Goal: Task Accomplishment & Management: Use online tool/utility

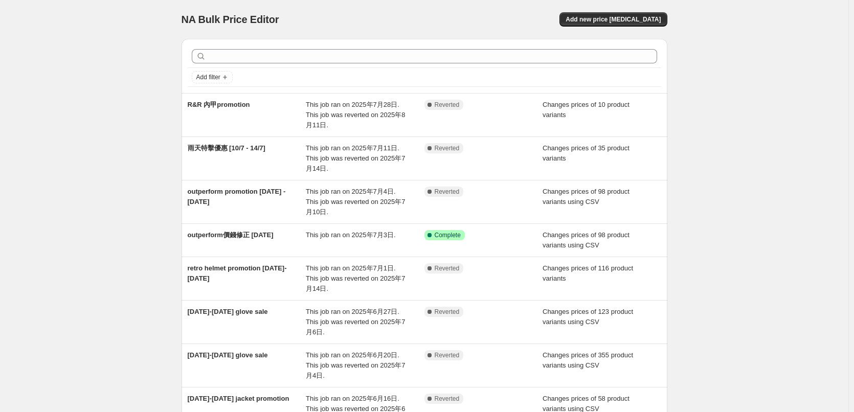
click at [711, 68] on div "NA Bulk Price Editor. This page is ready NA Bulk Price Editor Add new price [ME…" at bounding box center [424, 304] width 849 height 609
click at [644, 17] on span "Add new price [MEDICAL_DATA]" at bounding box center [613, 19] width 95 height 8
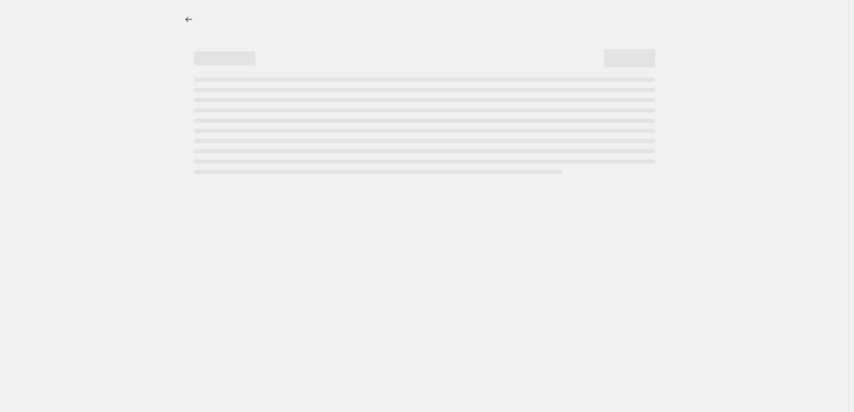
select select "percentage"
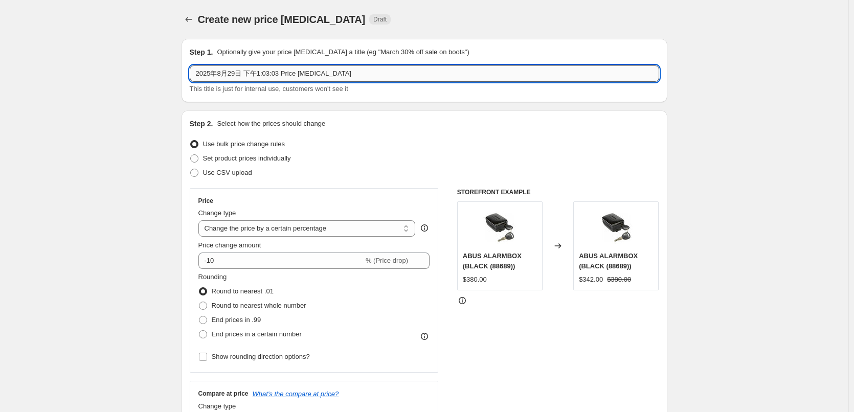
click at [302, 76] on input "2025年8月29日 下午1:03:03 Price [MEDICAL_DATA]" at bounding box center [425, 73] width 470 height 16
click at [252, 159] on span "Set product prices individually" at bounding box center [247, 159] width 88 height 8
click at [191, 155] on input "Set product prices individually" at bounding box center [190, 155] width 1 height 1
radio input "true"
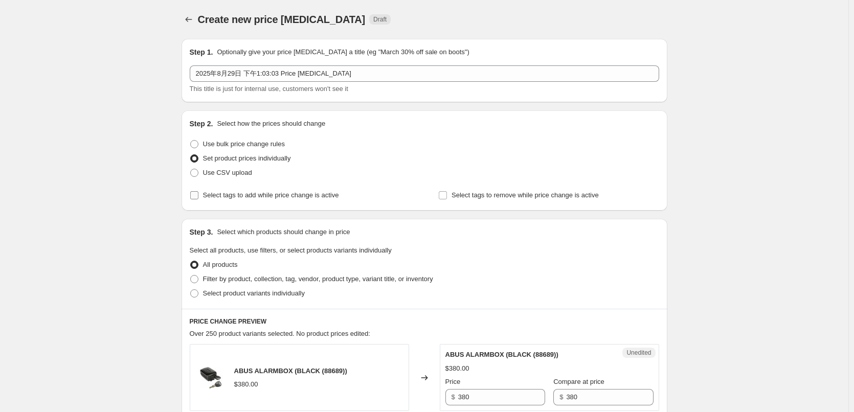
click at [250, 197] on span "Select tags to add while price change is active" at bounding box center [271, 195] width 136 height 8
click at [199, 197] on input "Select tags to add while price change is active" at bounding box center [194, 195] width 8 height 8
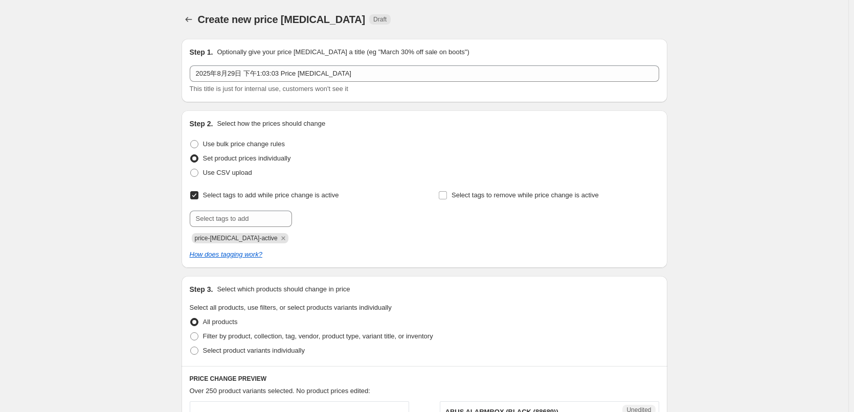
click at [252, 195] on span "Select tags to add while price change is active" at bounding box center [271, 195] width 136 height 8
click at [199, 195] on input "Select tags to add while price change is active" at bounding box center [194, 195] width 8 height 8
checkbox input "false"
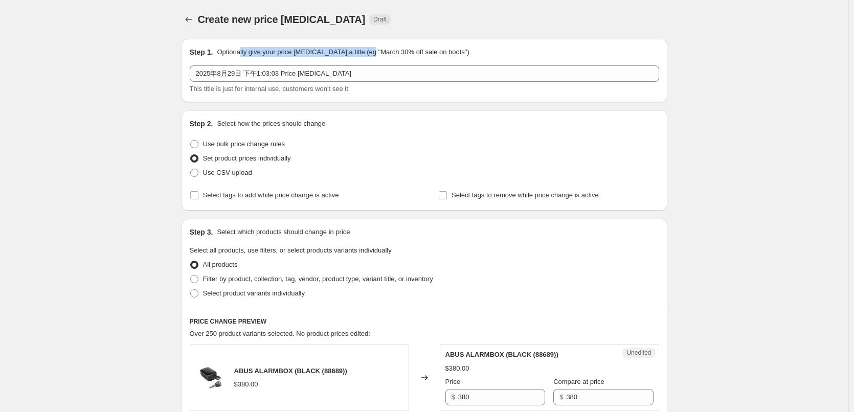
drag, startPoint x: 255, startPoint y: 52, endPoint x: 371, endPoint y: 46, distance: 115.8
click at [371, 46] on div "Step 1. Optionally give your price [MEDICAL_DATA] a title (eg "March 30% off sa…" at bounding box center [425, 70] width 486 height 63
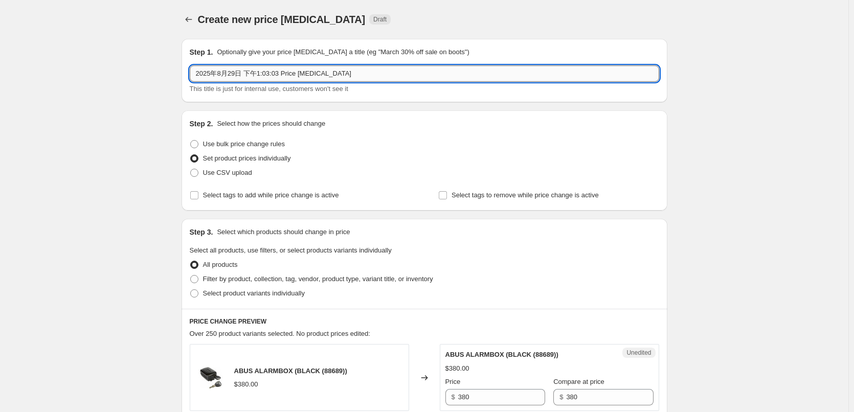
click at [355, 78] on input "2025年8月29日 下午1:03:03 Price [MEDICAL_DATA]" at bounding box center [425, 73] width 470 height 16
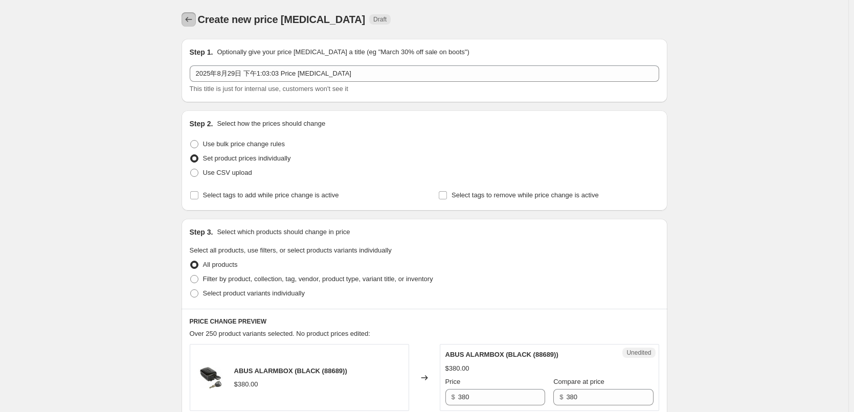
click at [192, 17] on icon "Price change jobs" at bounding box center [189, 19] width 10 height 10
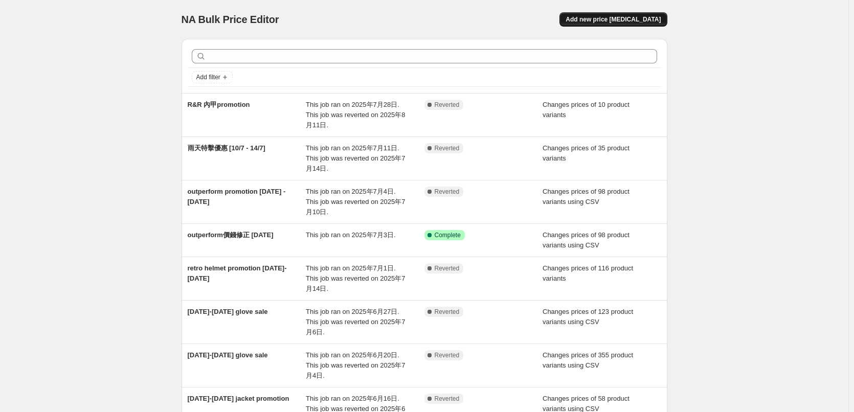
click at [653, 14] on button "Add new price [MEDICAL_DATA]" at bounding box center [613, 19] width 107 height 14
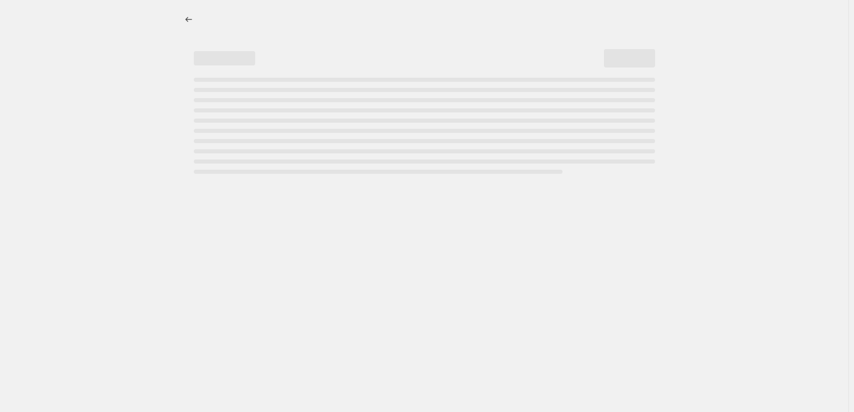
select select "percentage"
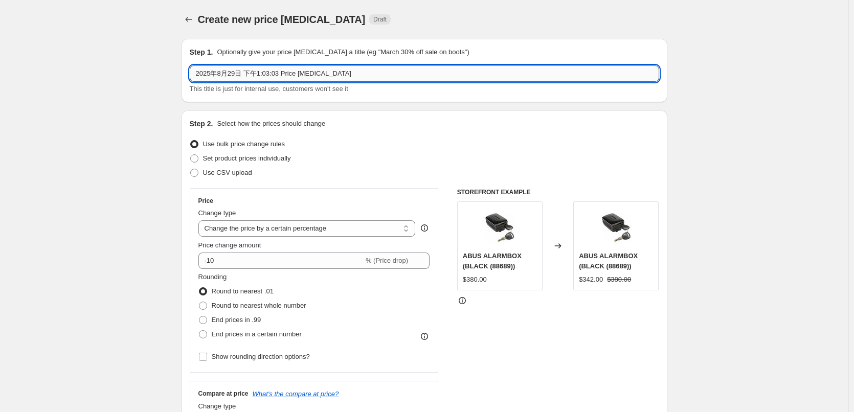
click at [256, 75] on input "2025年8月29日 下午1:03:03 Price [MEDICAL_DATA]" at bounding box center [425, 73] width 470 height 16
type input "[DATE]-[DATE] Cardo Promo"
click at [229, 160] on span "Set product prices individually" at bounding box center [247, 159] width 88 height 8
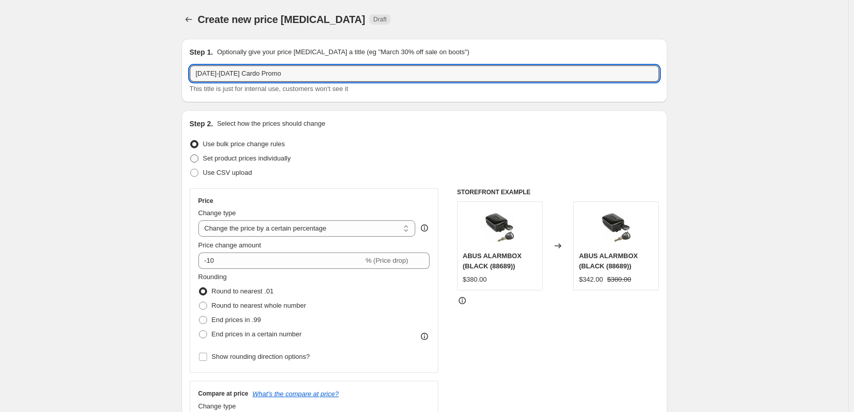
click at [191, 155] on input "Set product prices individually" at bounding box center [190, 155] width 1 height 1
radio input "true"
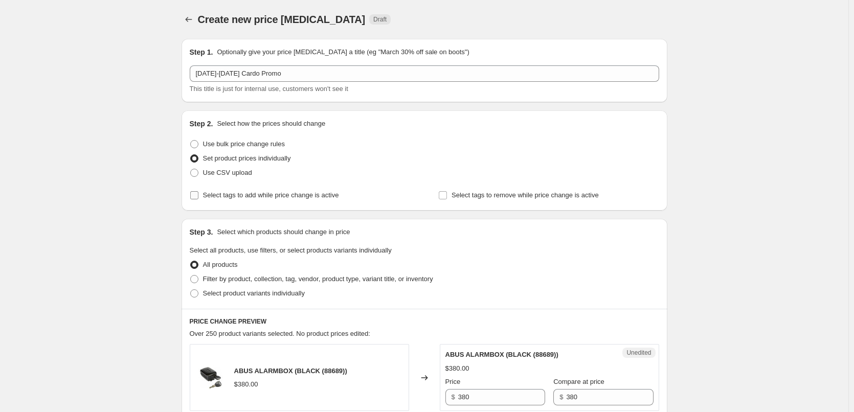
click at [238, 196] on span "Select tags to add while price change is active" at bounding box center [271, 195] width 136 height 8
click at [199, 196] on input "Select tags to add while price change is active" at bounding box center [194, 195] width 8 height 8
checkbox input "true"
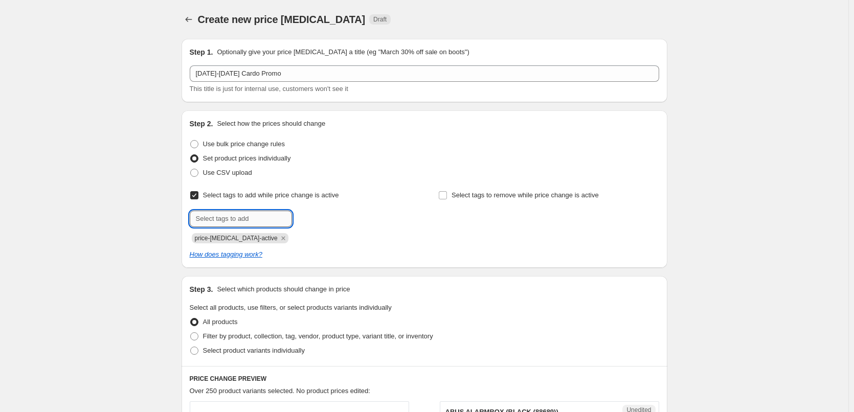
click at [239, 222] on input "text" at bounding box center [241, 219] width 102 height 16
type input "p"
type input "sale"
click at [317, 214] on span "Add sale" at bounding box center [314, 218] width 26 height 8
click at [444, 188] on label "Select tags to remove while price change is active" at bounding box center [519, 195] width 161 height 14
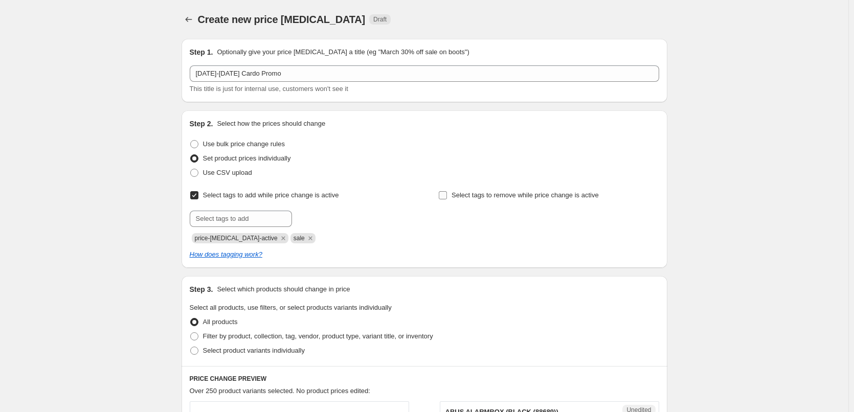
click at [444, 191] on input "Select tags to remove while price change is active" at bounding box center [443, 195] width 8 height 8
checkbox input "true"
click at [472, 220] on input "text" at bounding box center [490, 219] width 102 height 16
type input "normal-price"
click at [586, 217] on span "normal-price" at bounding box center [581, 217] width 37 height 7
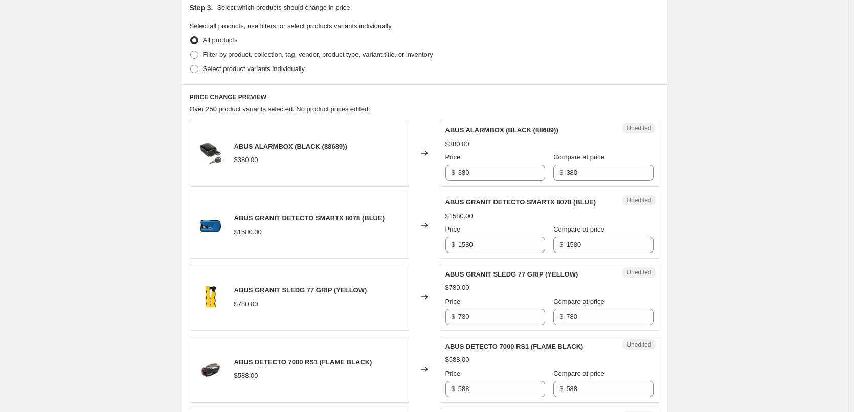
scroll to position [307, 0]
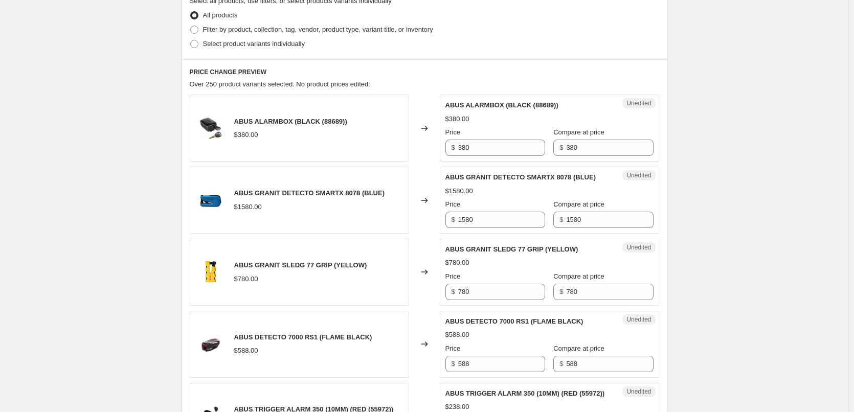
click at [344, 118] on span "ABUS ALARMBOX (BLACK (88689))" at bounding box center [290, 122] width 113 height 8
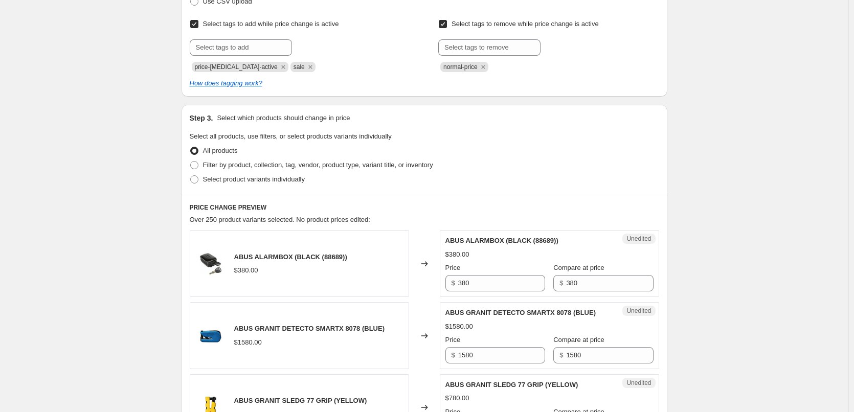
scroll to position [0, 0]
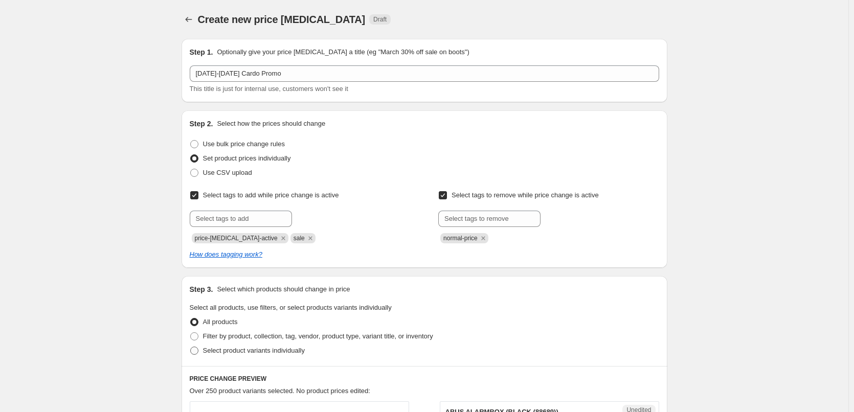
click at [242, 349] on span "Select product variants individually" at bounding box center [254, 351] width 102 height 8
click at [191, 347] on input "Select product variants individually" at bounding box center [190, 347] width 1 height 1
radio input "true"
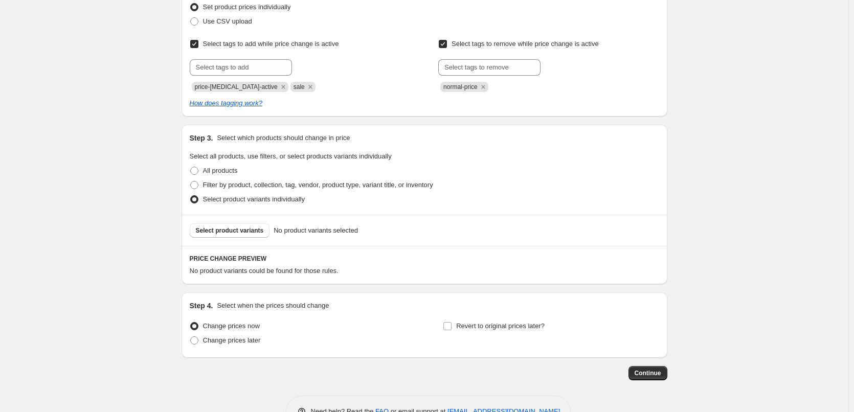
scroll to position [154, 0]
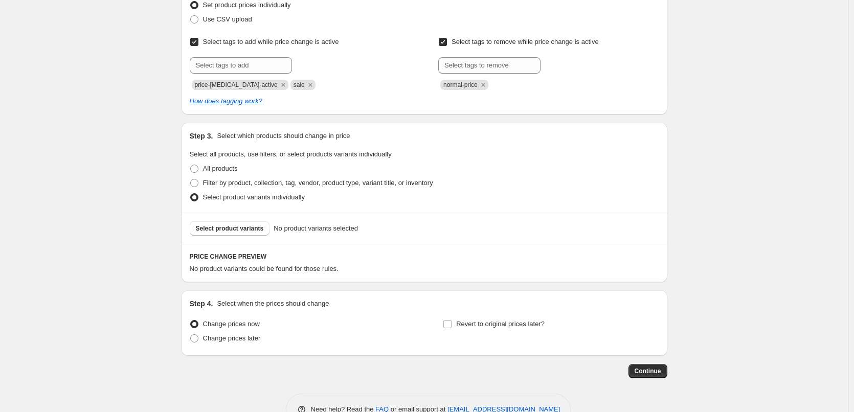
click at [524, 208] on div "Step 3. Select which products should change in price Select all products, use f…" at bounding box center [425, 168] width 486 height 90
click at [254, 228] on span "Select product variants" at bounding box center [230, 229] width 68 height 8
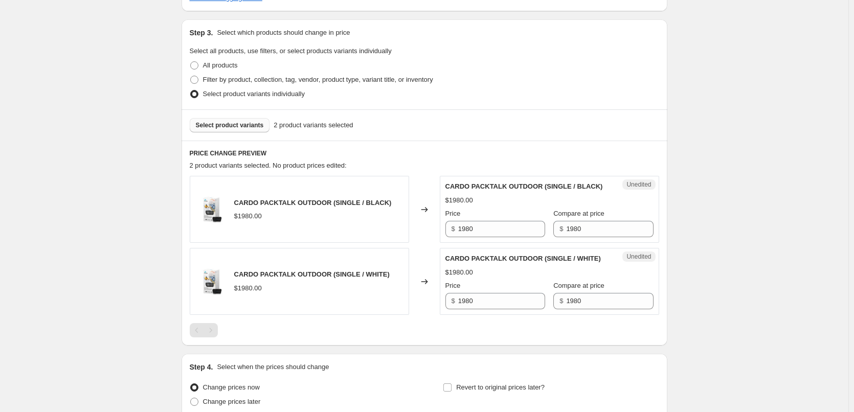
scroll to position [307, 0]
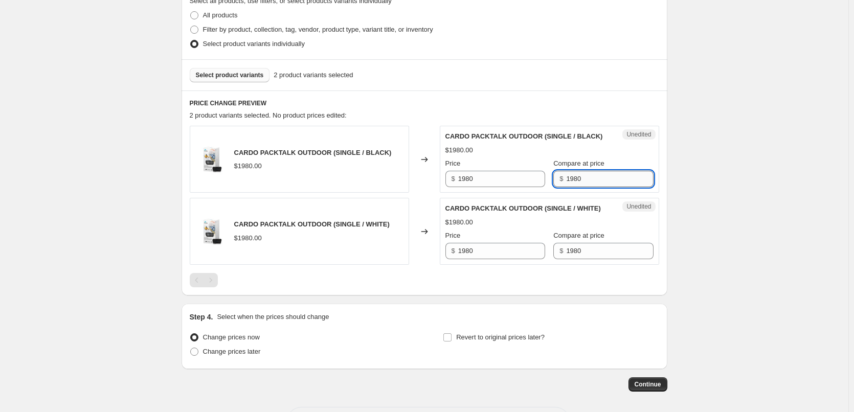
click at [577, 187] on input "1980" at bounding box center [609, 179] width 87 height 16
click at [665, 165] on div "PRICE CHANGE PREVIEW 2 product variants selected. No product prices edited: CAR…" at bounding box center [425, 193] width 486 height 205
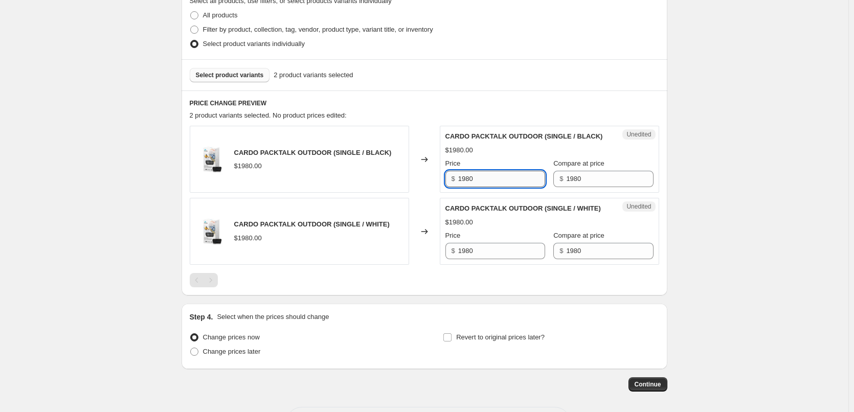
click at [502, 187] on input "1980" at bounding box center [501, 179] width 87 height 16
type input "1584"
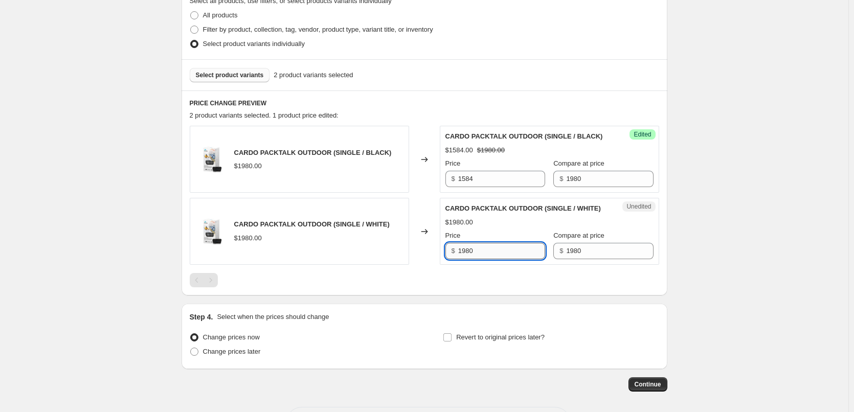
click at [494, 259] on input "1980" at bounding box center [501, 251] width 87 height 16
type input "1584"
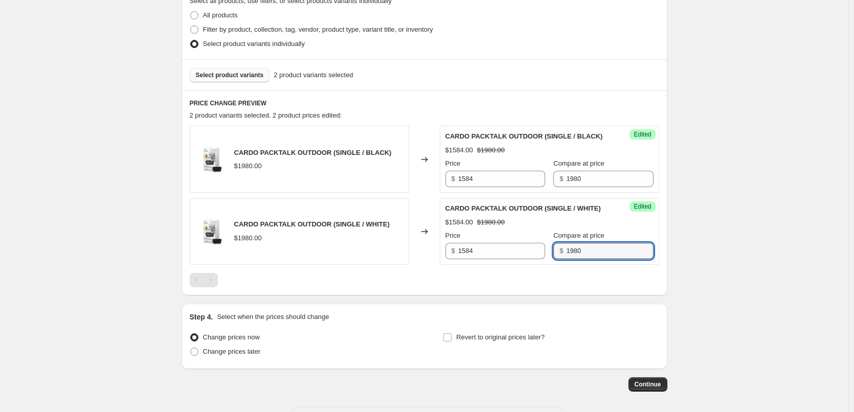
click at [243, 76] on span "Select product variants" at bounding box center [230, 75] width 68 height 8
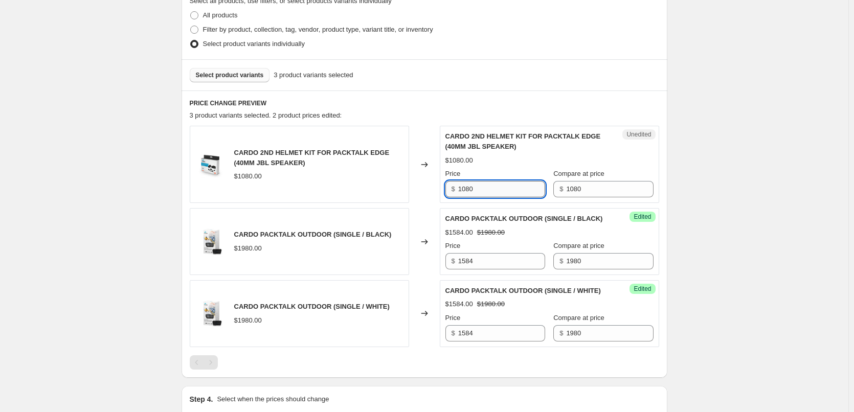
click at [504, 189] on input "1080" at bounding box center [501, 189] width 87 height 16
type input "842"
click at [235, 73] on span "Select product variants" at bounding box center [230, 75] width 68 height 8
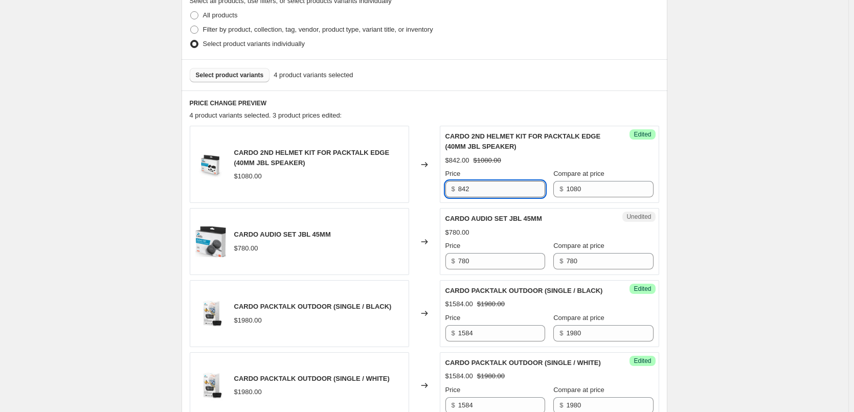
click at [495, 190] on input "842" at bounding box center [501, 189] width 87 height 16
click at [513, 259] on input "780" at bounding box center [501, 261] width 87 height 16
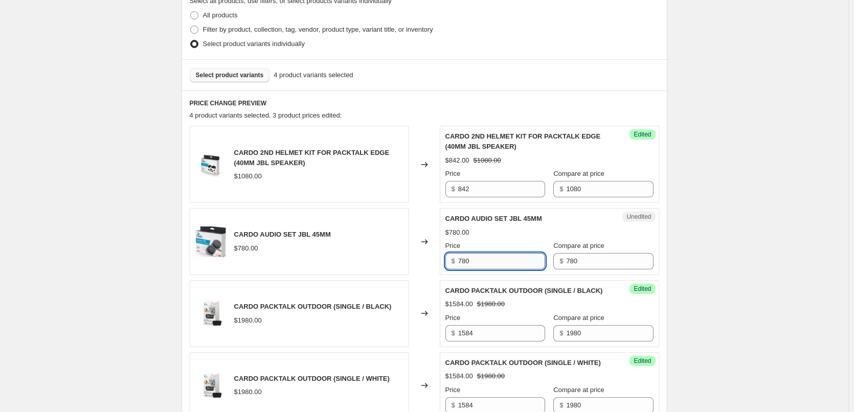
click at [513, 259] on input "780" at bounding box center [501, 261] width 87 height 16
type input "608"
click at [225, 76] on span "Select product variants" at bounding box center [230, 75] width 68 height 8
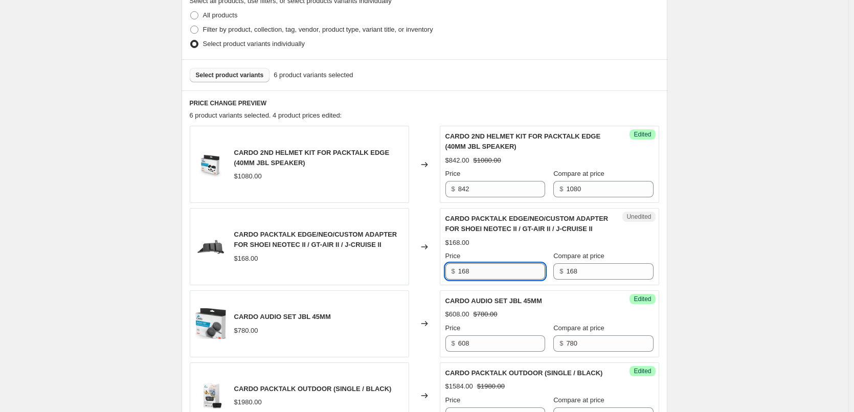
click at [506, 276] on input "168" at bounding box center [501, 272] width 87 height 16
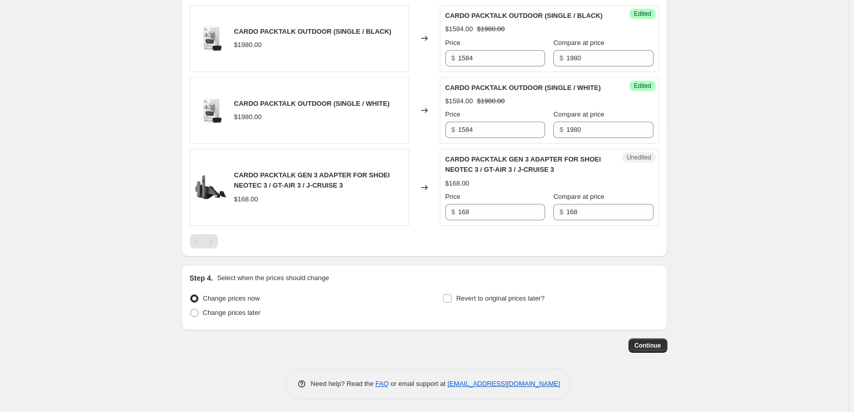
scroll to position [665, 0]
type input "131"
click at [495, 220] on div "Price $ 168" at bounding box center [496, 205] width 100 height 29
click at [494, 220] on input "168" at bounding box center [501, 212] width 87 height 16
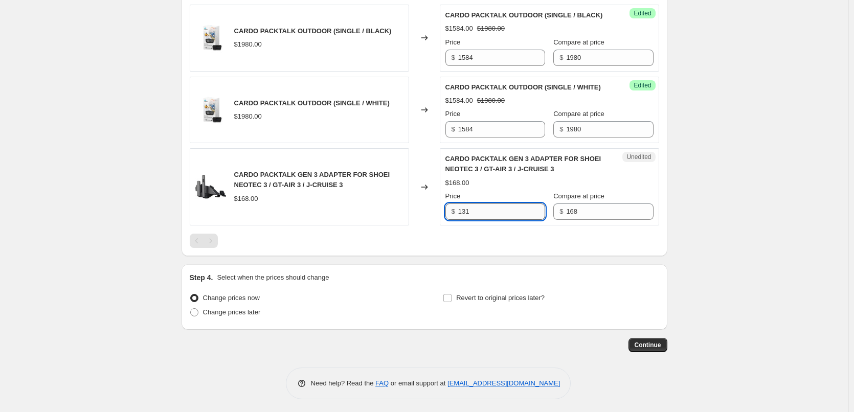
type input "131"
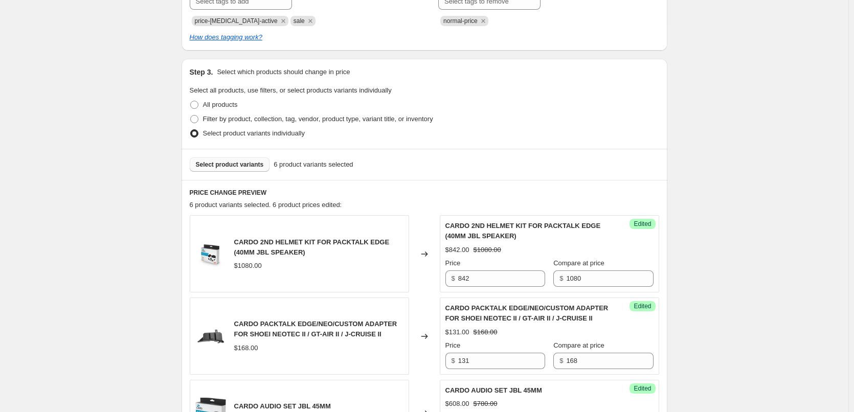
scroll to position [125, 0]
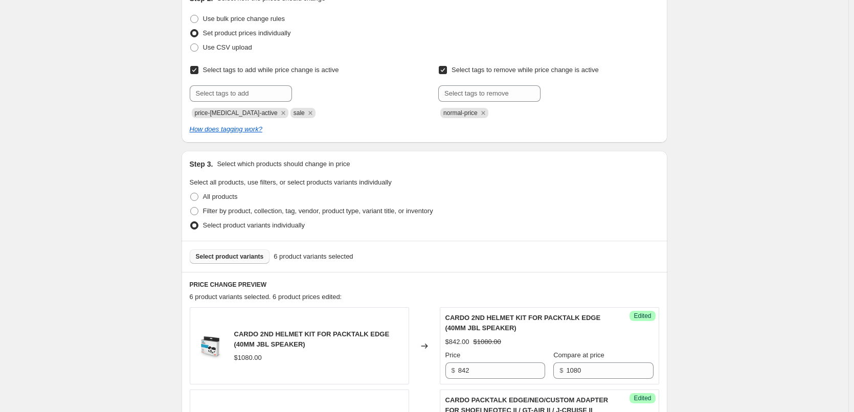
click at [243, 250] on button "Select product variants" at bounding box center [230, 257] width 80 height 14
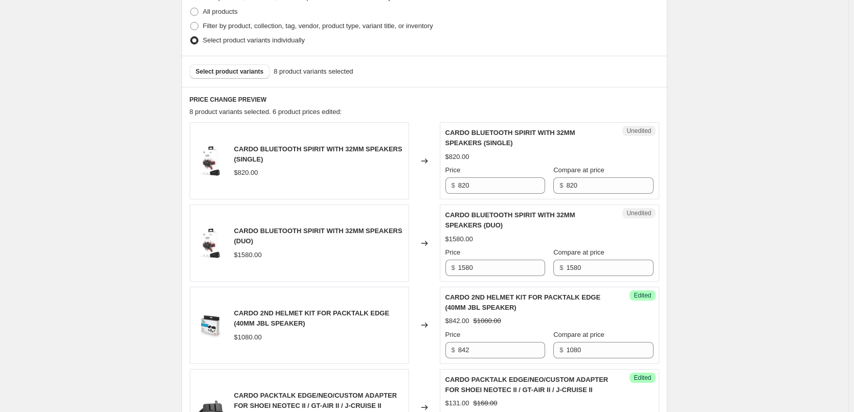
scroll to position [330, 0]
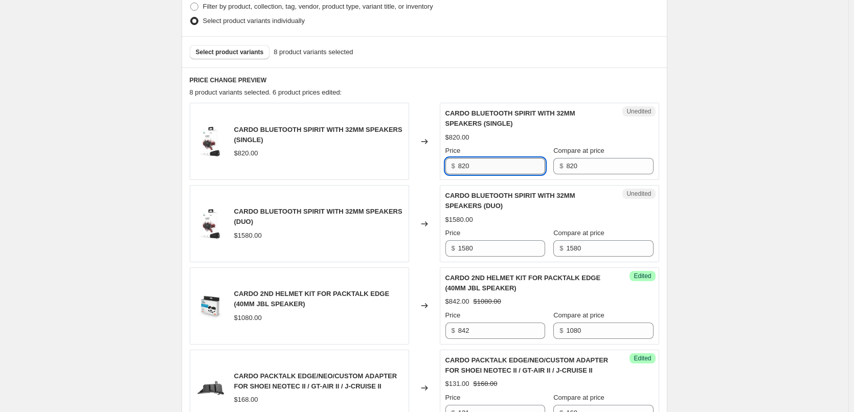
click at [512, 166] on input "820" at bounding box center [501, 166] width 87 height 16
type input "671"
click at [508, 244] on input "1580" at bounding box center [501, 248] width 87 height 16
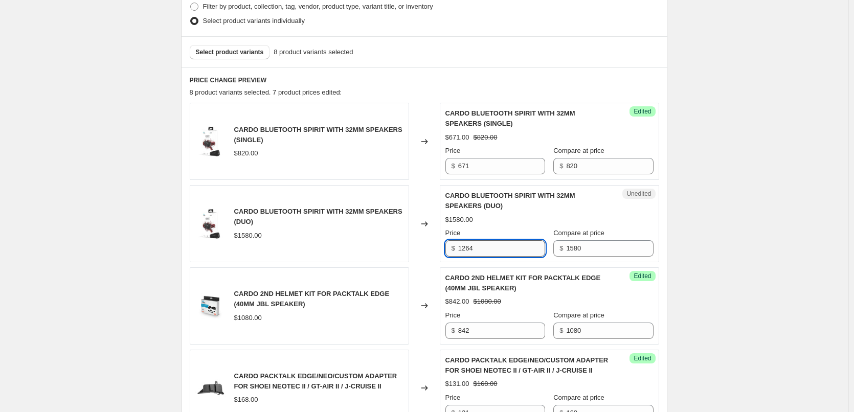
type input "1264"
click at [238, 50] on span "Select product variants" at bounding box center [230, 52] width 68 height 8
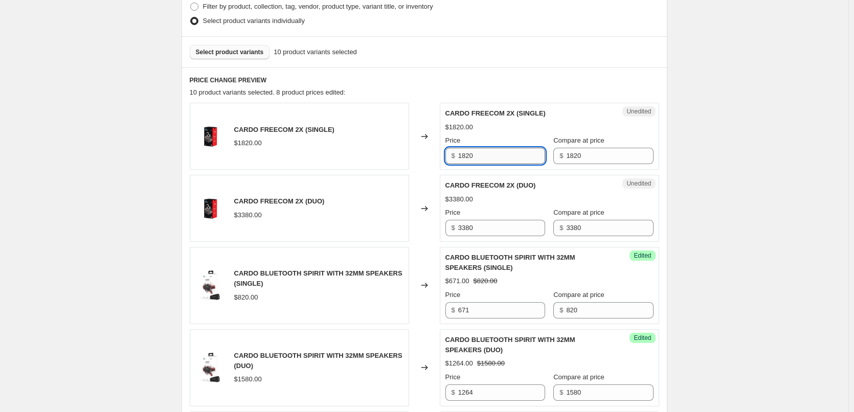
click at [501, 155] on input "1820" at bounding box center [501, 156] width 87 height 16
type input "1474"
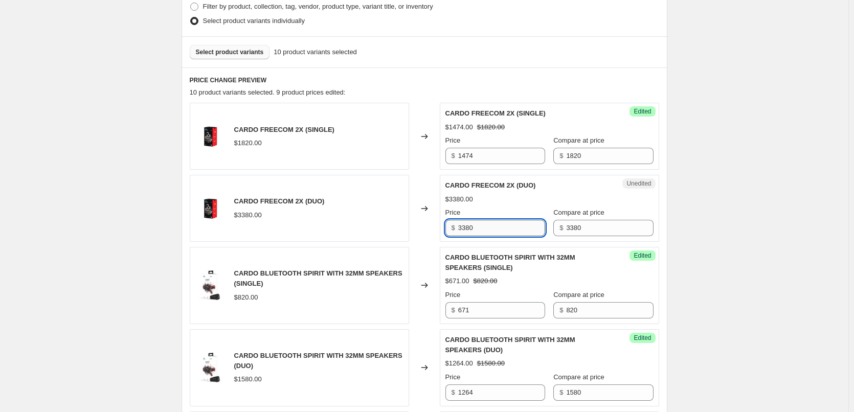
click at [493, 227] on input "3380" at bounding box center [501, 228] width 87 height 16
type input "2722"
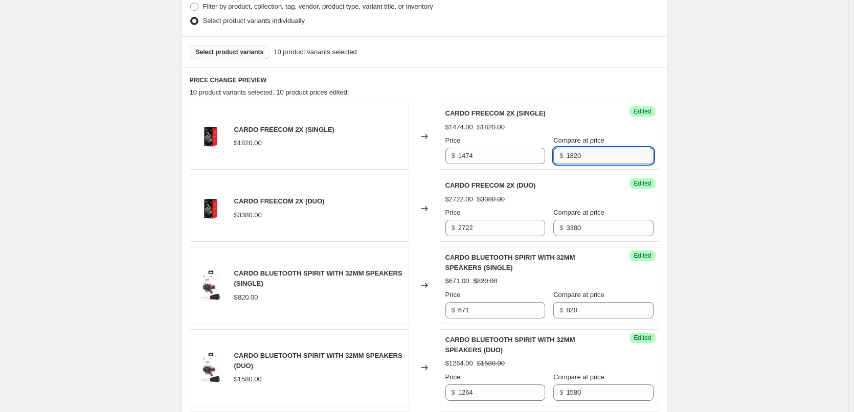
click at [577, 153] on input "1820" at bounding box center [609, 156] width 87 height 16
type input "1890"
click at [598, 229] on input "3380" at bounding box center [609, 228] width 87 height 16
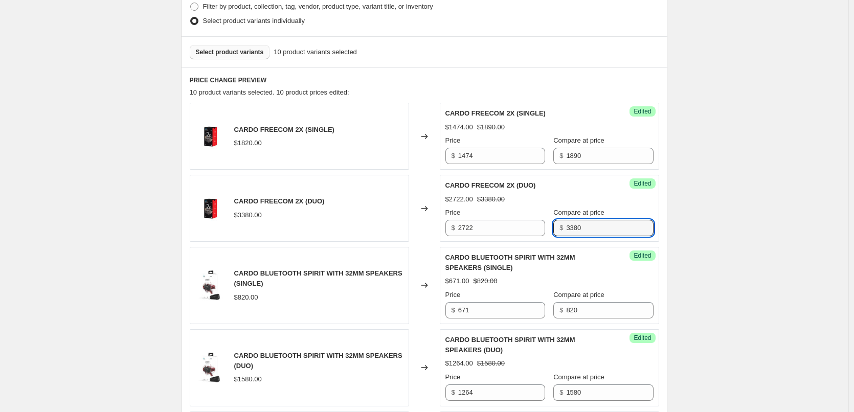
click at [655, 154] on div "Success Edited CARDO FREECOM 2X (SINGLE) $1474.00 $1890.00 Price $ 1474 Compare…" at bounding box center [550, 136] width 220 height 67
click at [603, 226] on input "3380" at bounding box center [609, 228] width 87 height 16
click at [599, 226] on input "3380" at bounding box center [609, 228] width 87 height 16
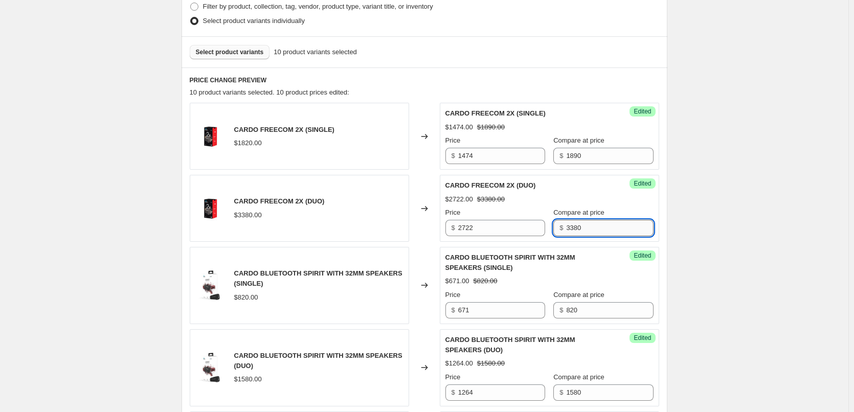
click at [599, 226] on input "3380" at bounding box center [609, 228] width 87 height 16
type input "3380"
type input "1820"
click at [246, 51] on span "Select product variants" at bounding box center [230, 52] width 68 height 8
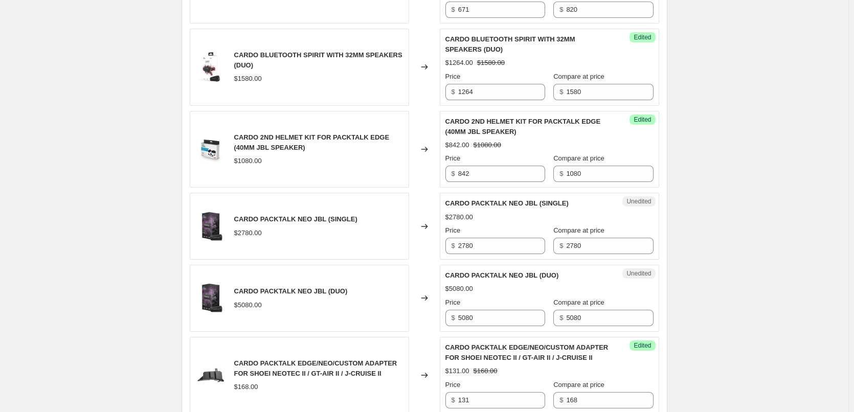
scroll to position [637, 0]
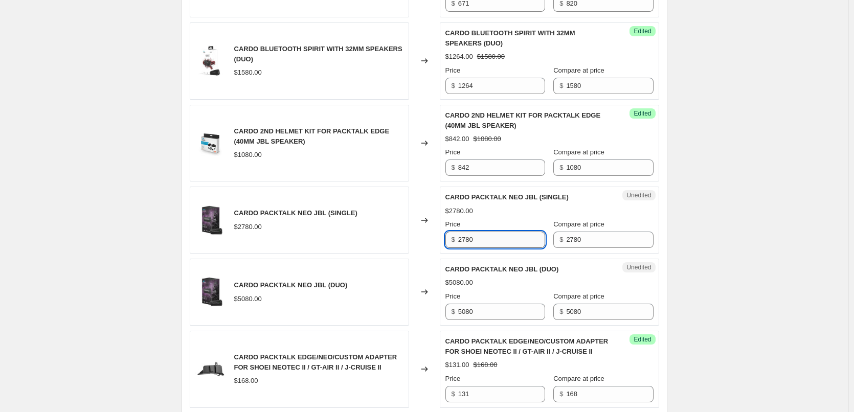
click at [481, 238] on input "2780" at bounding box center [501, 240] width 87 height 16
type input "2168"
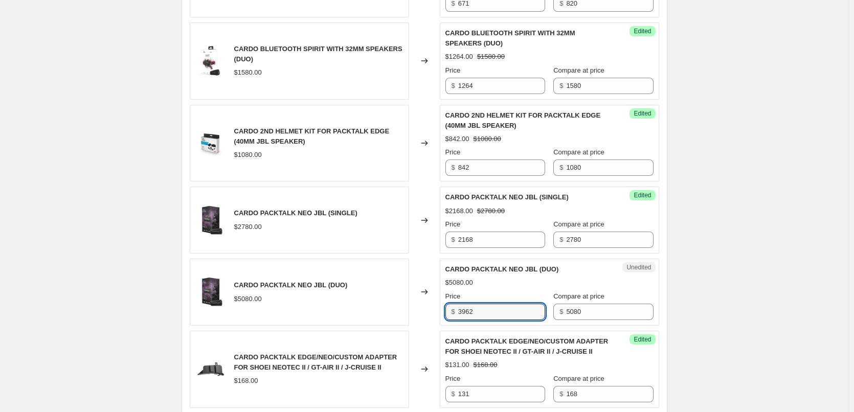
type input "3962"
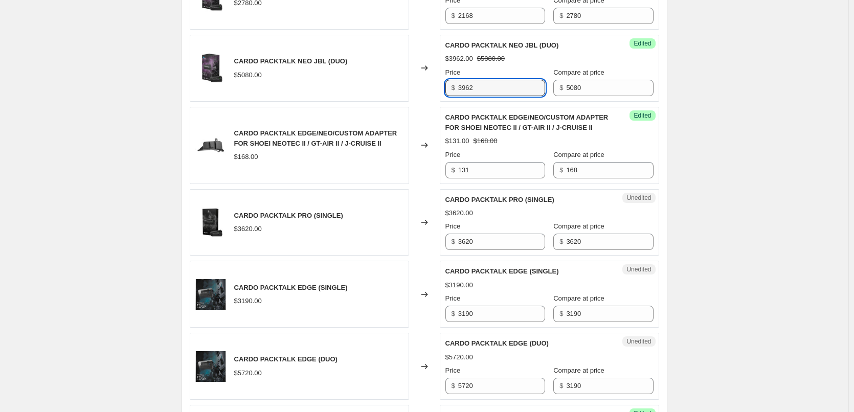
scroll to position [893, 0]
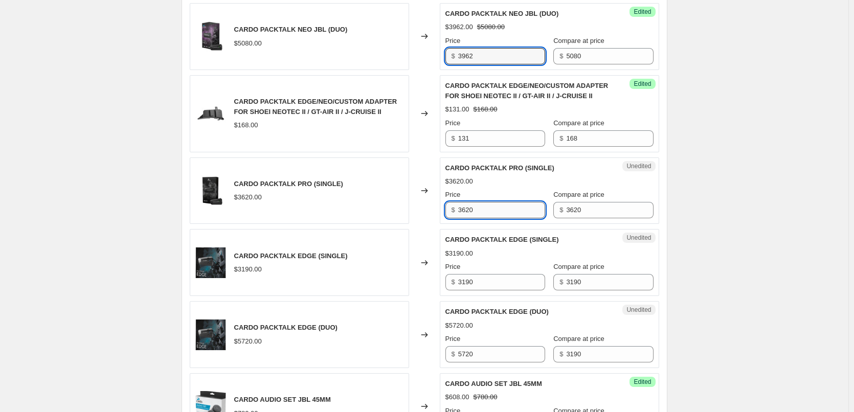
click at [509, 209] on input "3620" at bounding box center [501, 210] width 87 height 16
type input "2896"
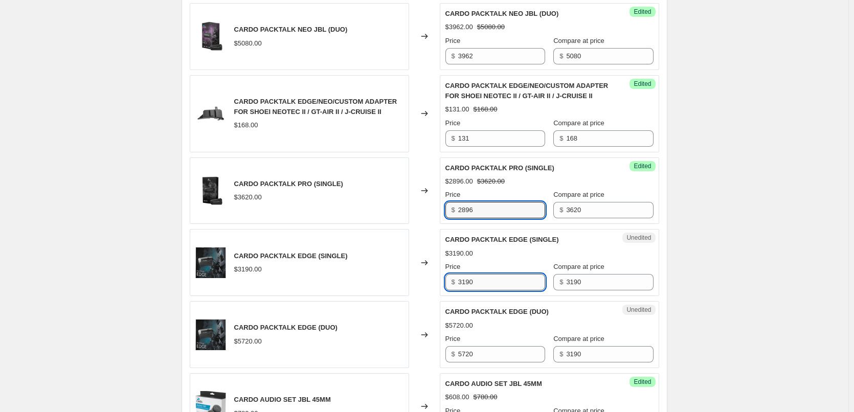
click at [504, 281] on input "3190" at bounding box center [501, 282] width 87 height 16
type input "2552"
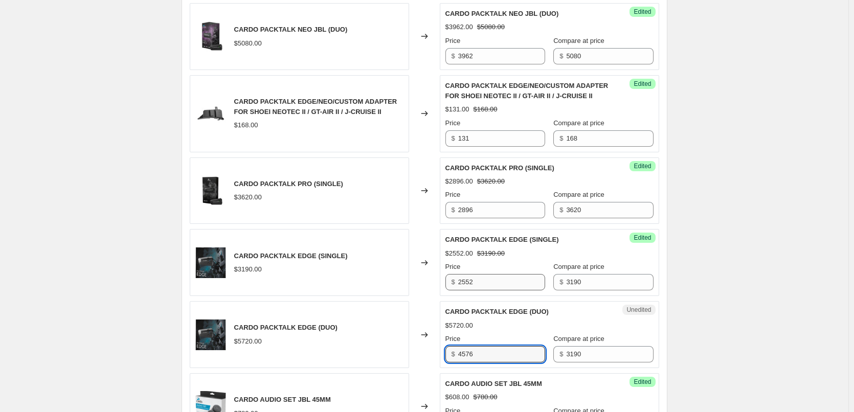
type input "4576"
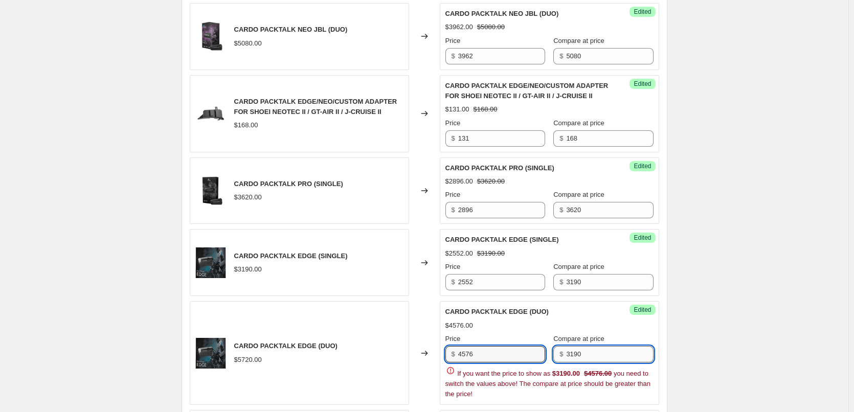
click at [623, 358] on input "3190" at bounding box center [609, 354] width 87 height 16
type input "5720"
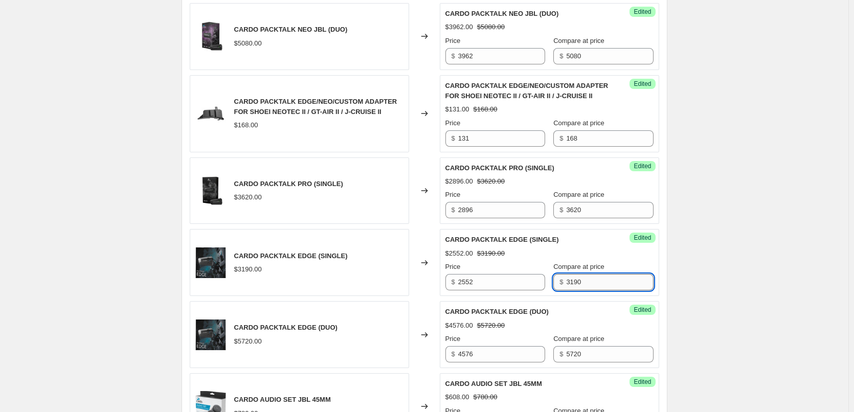
click at [591, 282] on input "3190" at bounding box center [609, 282] width 87 height 16
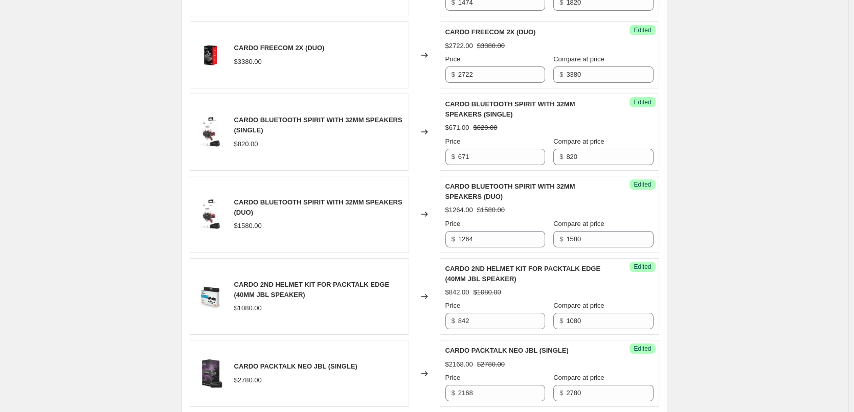
scroll to position [279, 0]
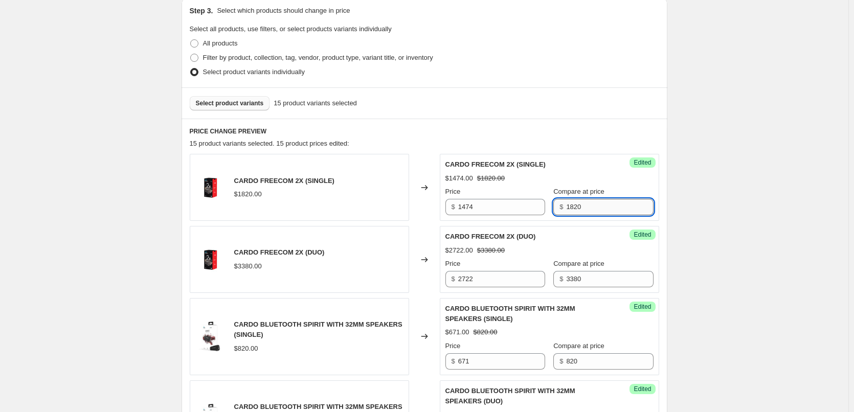
click at [584, 200] on input "1820" at bounding box center [609, 207] width 87 height 16
type input "1890"
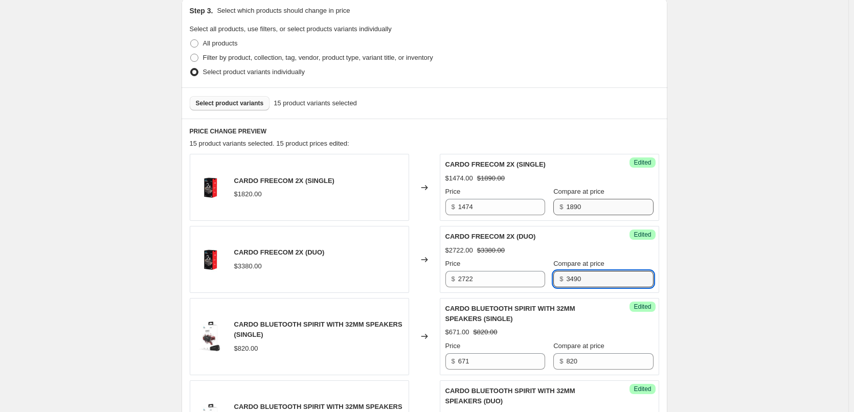
type input "3490"
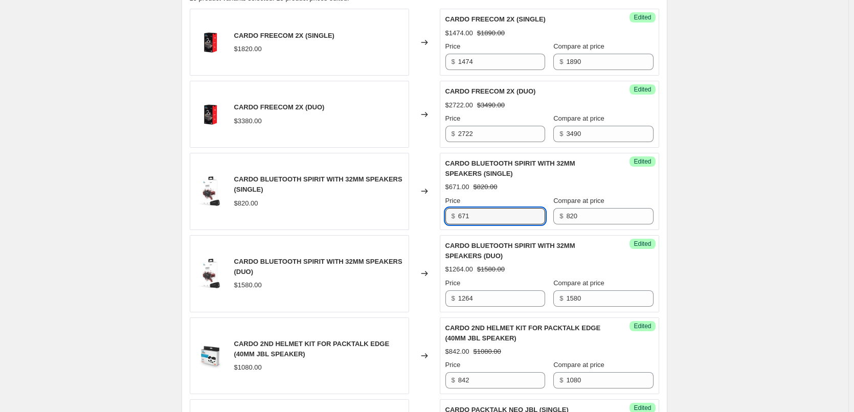
scroll to position [432, 0]
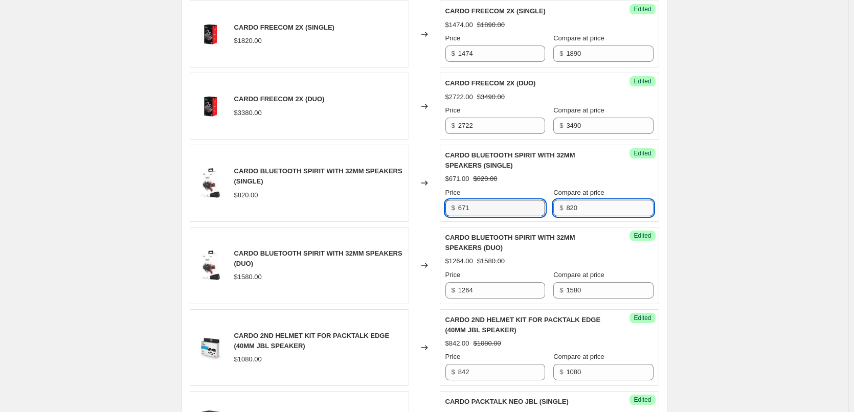
click at [597, 211] on input "820" at bounding box center [609, 208] width 87 height 16
type input "860"
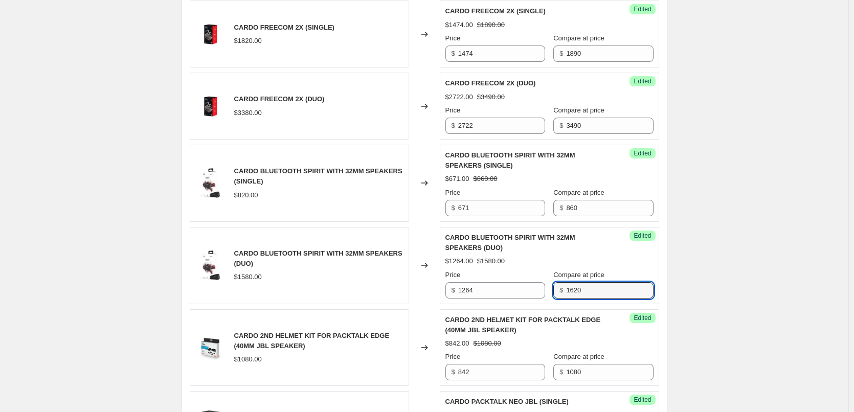
type input "1620"
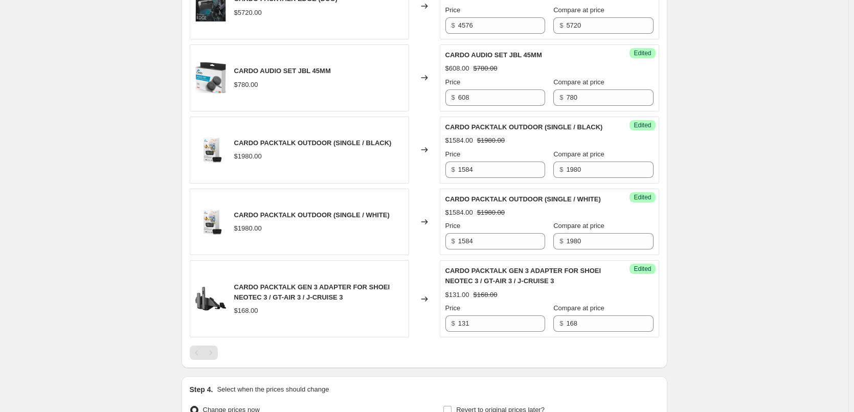
scroll to position [1306, 0]
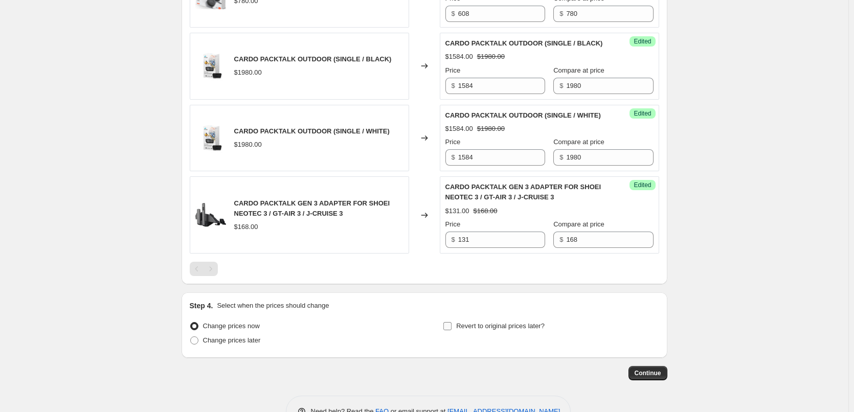
click at [452, 331] on input "Revert to original prices later?" at bounding box center [448, 326] width 8 height 8
checkbox input "true"
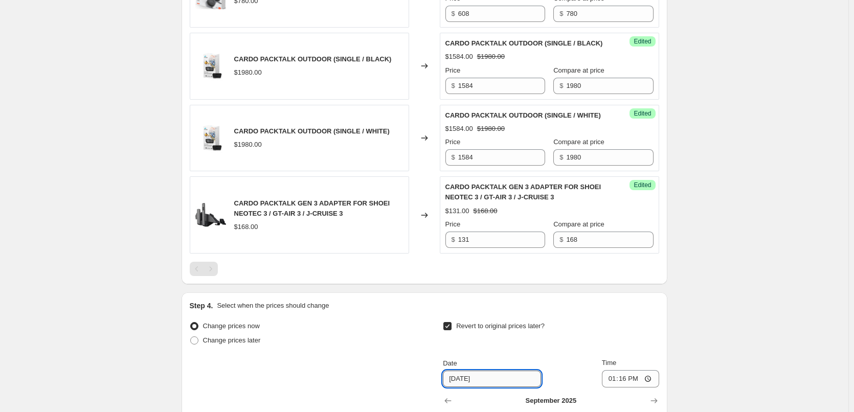
click at [496, 387] on input "[DATE]" at bounding box center [492, 379] width 98 height 16
click at [468, 387] on input "[DATE]" at bounding box center [492, 379] width 98 height 16
click at [458, 387] on input "[DATE]" at bounding box center [492, 379] width 98 height 16
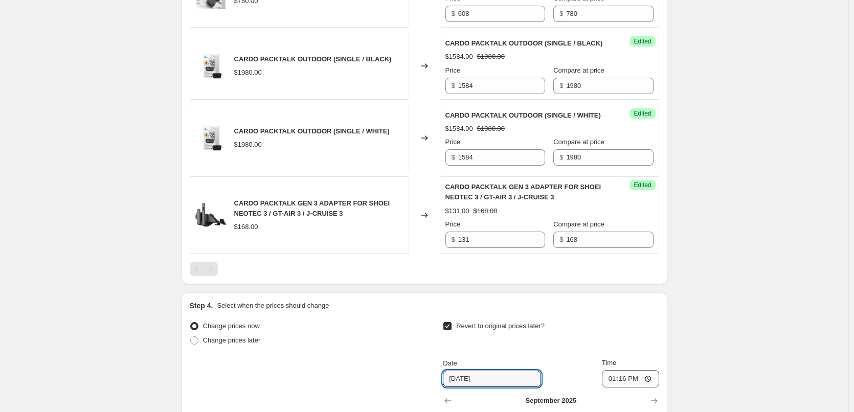
type input "[DATE]"
click at [633, 388] on input "13:16" at bounding box center [630, 378] width 57 height 17
type input "23:59"
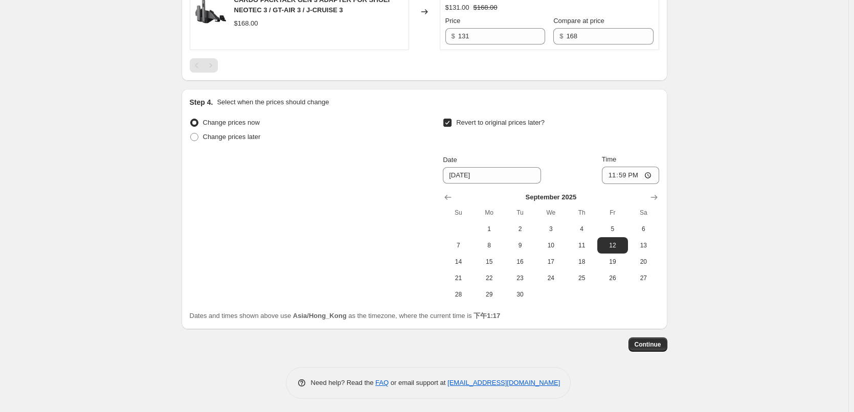
scroll to position [1510, 0]
click at [660, 348] on span "Continue" at bounding box center [648, 344] width 27 height 8
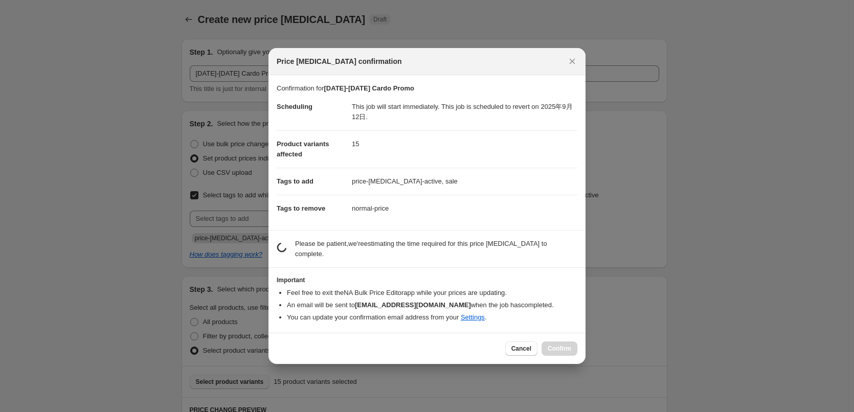
scroll to position [0, 0]
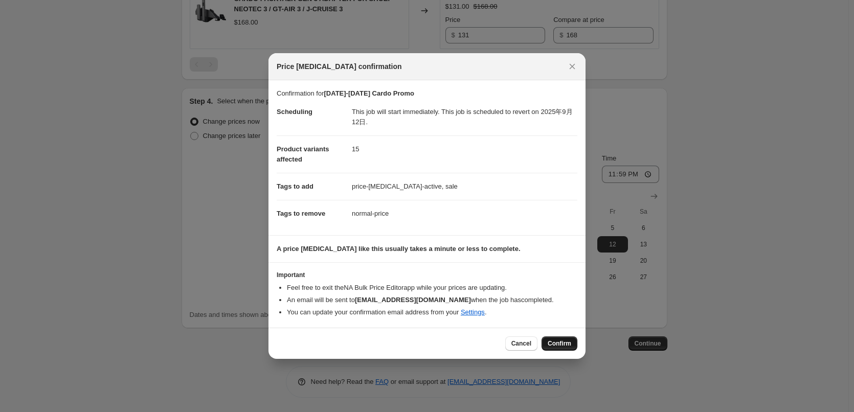
click at [571, 341] on span "Confirm" at bounding box center [560, 344] width 24 height 8
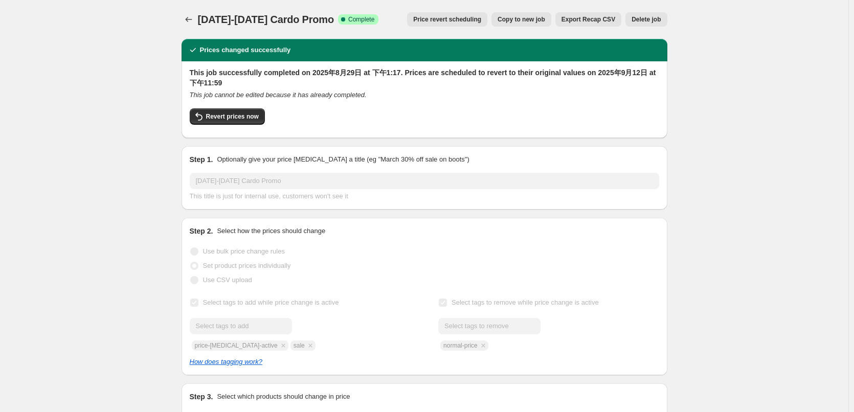
click at [475, 348] on div "Submit normal-price" at bounding box center [549, 334] width 221 height 33
click at [474, 349] on div "Submit normal-price" at bounding box center [549, 334] width 221 height 33
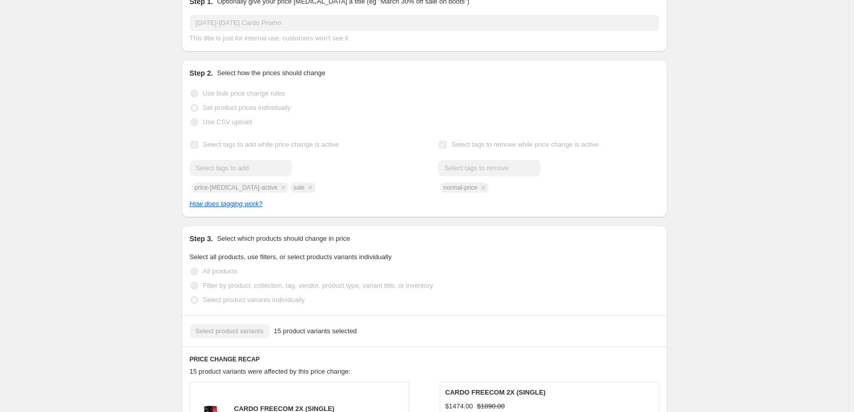
scroll to position [307, 0]
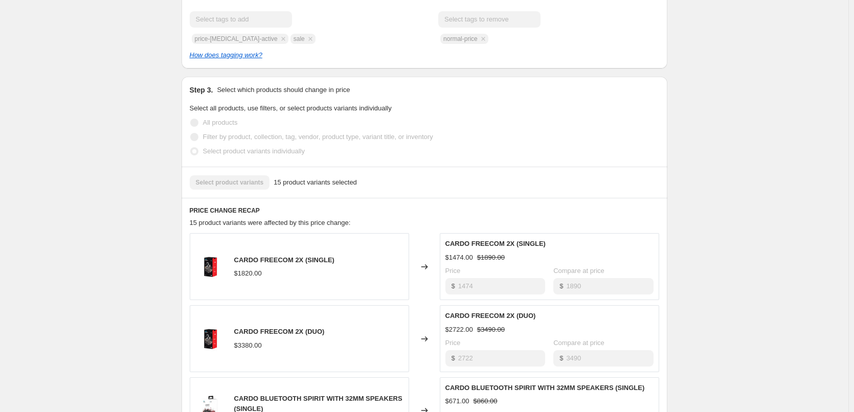
click at [49, 254] on div "[DATE]-[DATE] Cardo Promo. This page is ready [DATE]-[DATE] Cardo Promo Success…" at bounding box center [424, 316] width 849 height 1247
click at [49, 324] on div "[DATE]-[DATE] Cardo Promo. This page is ready [DATE]-[DATE] Cardo Promo Success…" at bounding box center [424, 316] width 849 height 1247
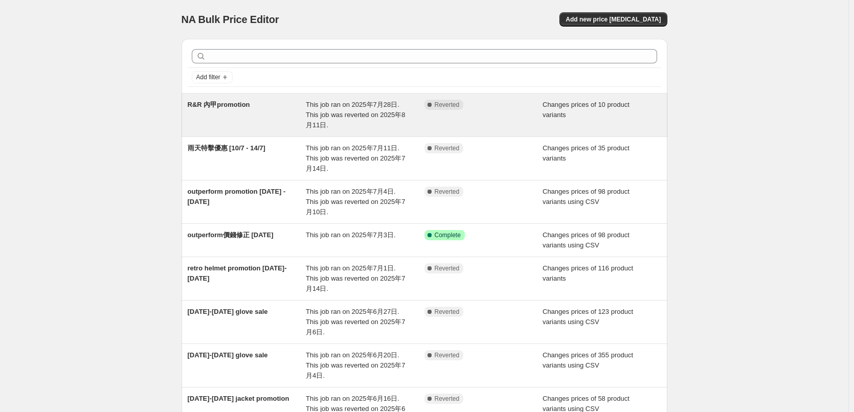
click at [239, 104] on span "R&R 內甲promotion" at bounding box center [219, 105] width 62 height 8
